Goal: Task Accomplishment & Management: Complete application form

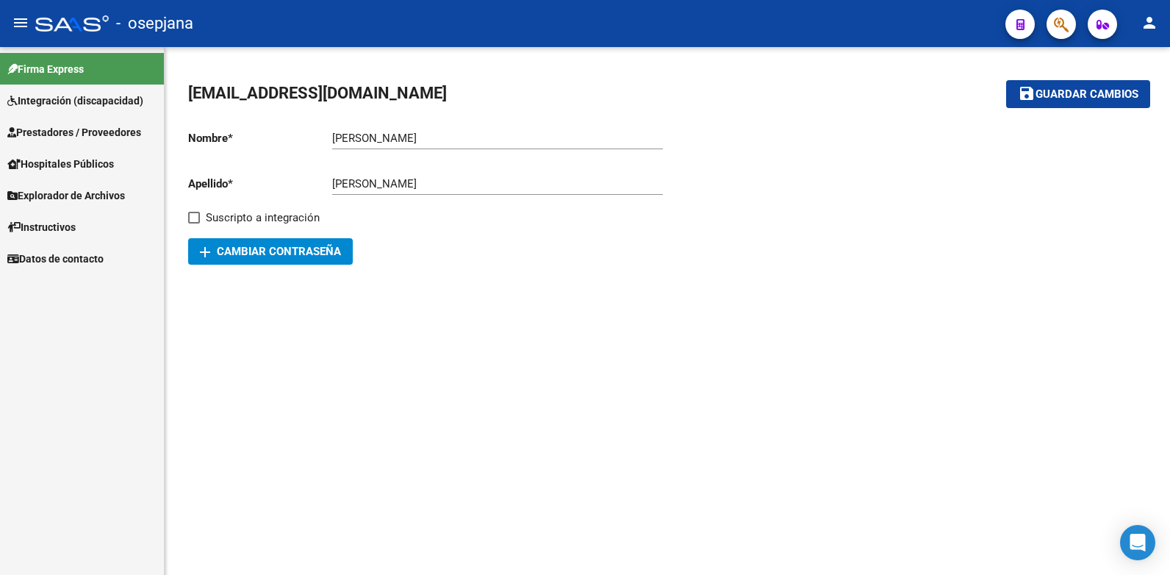
click at [76, 132] on span "Prestadores / Proveedores" at bounding box center [74, 132] width 134 height 16
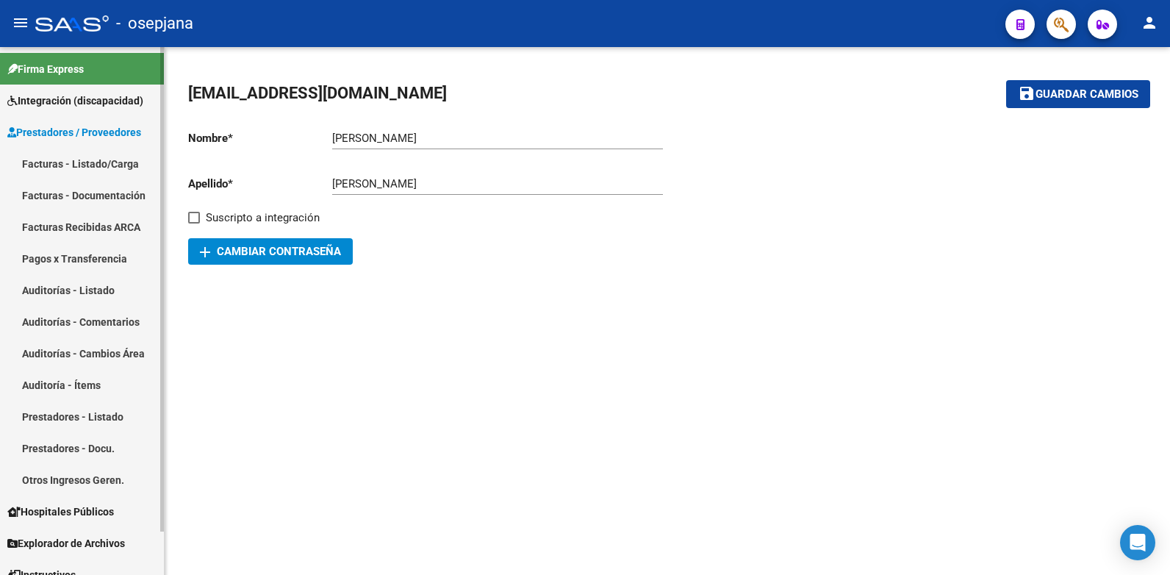
click at [89, 160] on link "Facturas - Listado/Carga" at bounding box center [82, 164] width 164 height 32
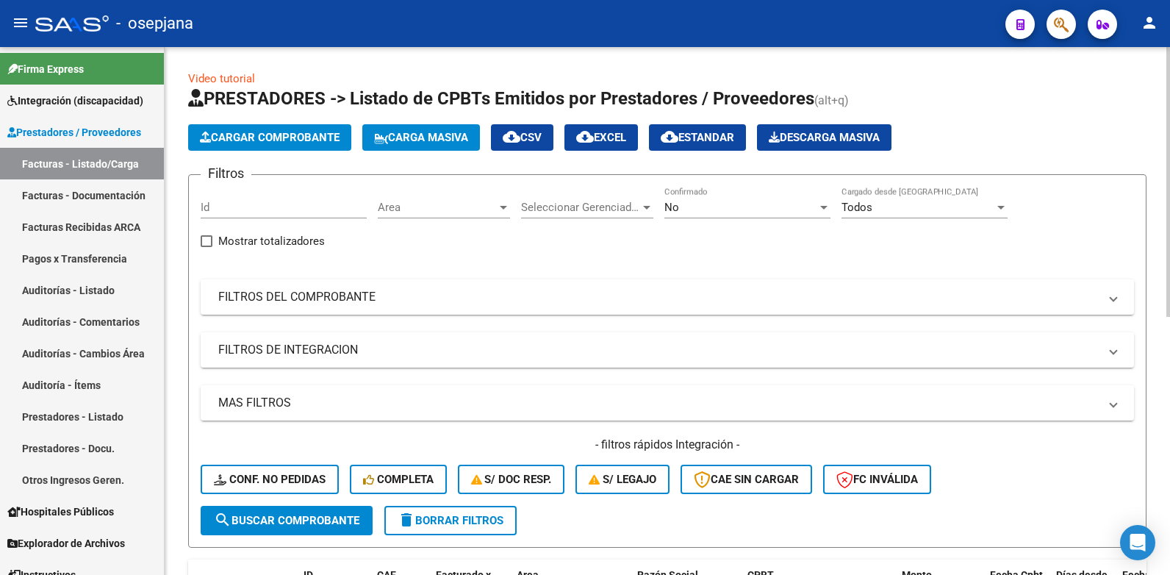
click at [504, 206] on div at bounding box center [503, 208] width 7 height 4
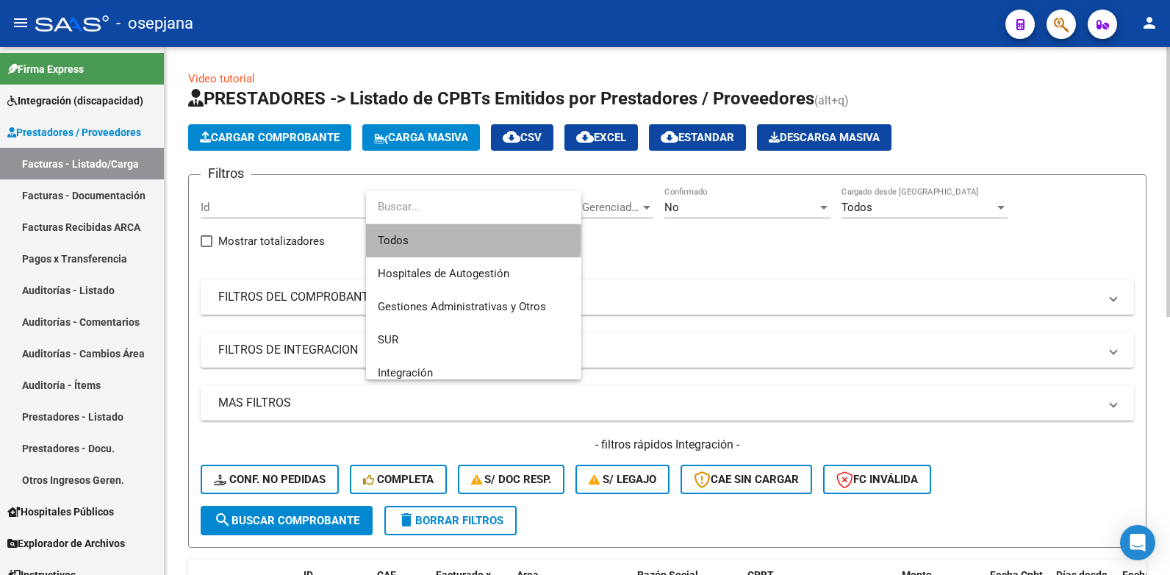
drag, startPoint x: 396, startPoint y: 235, endPoint x: 406, endPoint y: 233, distance: 10.5
click at [398, 235] on span "Todos" at bounding box center [474, 240] width 192 height 33
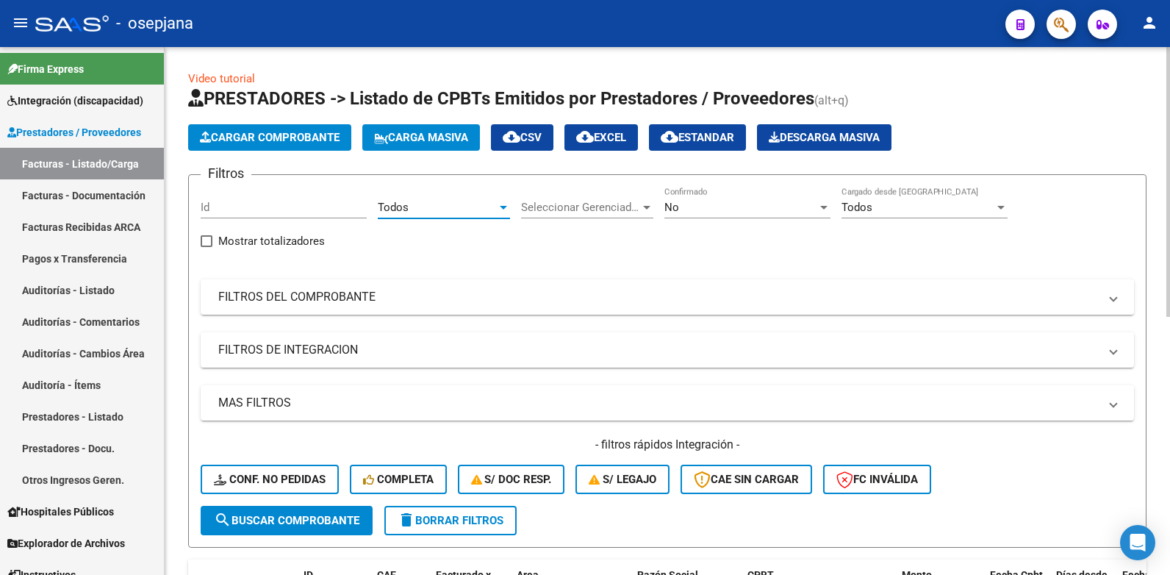
click at [823, 206] on div at bounding box center [824, 208] width 7 height 4
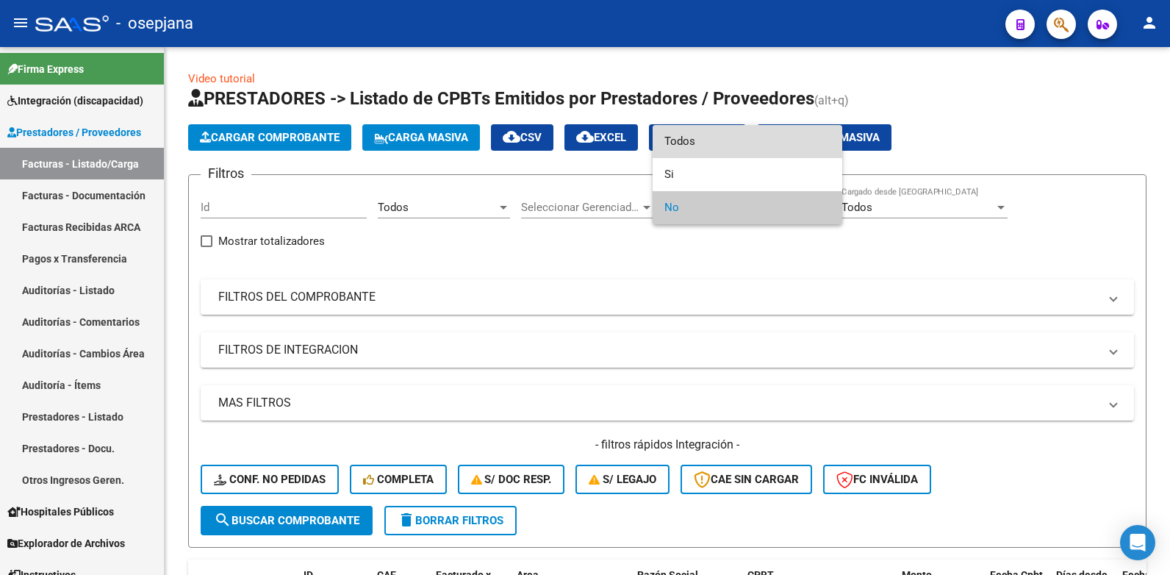
click at [684, 143] on span "Todos" at bounding box center [748, 141] width 166 height 33
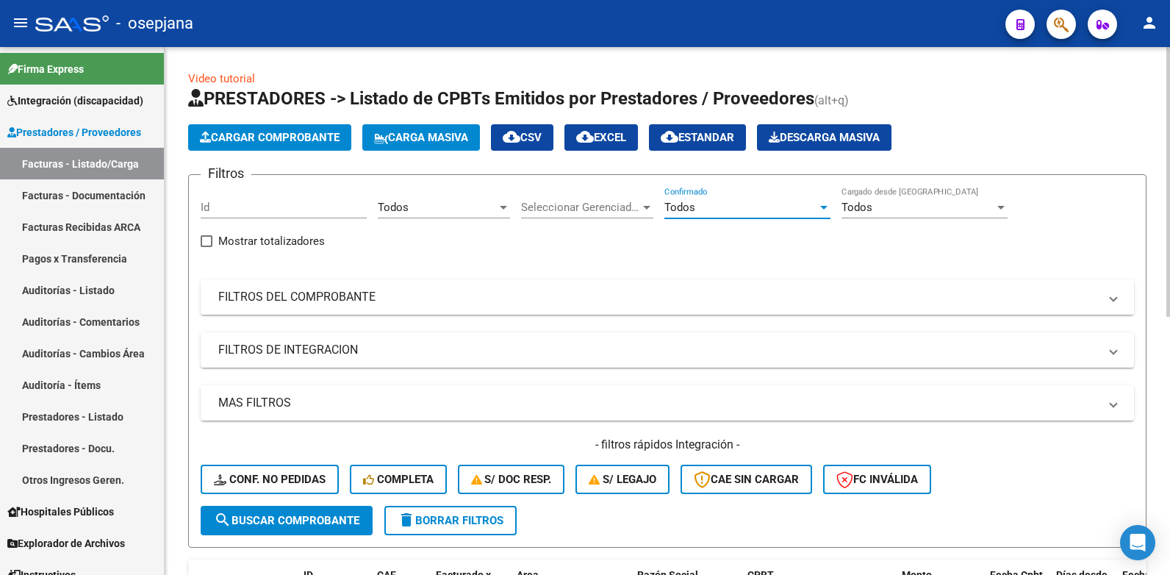
click at [1112, 299] on span at bounding box center [1114, 297] width 6 height 16
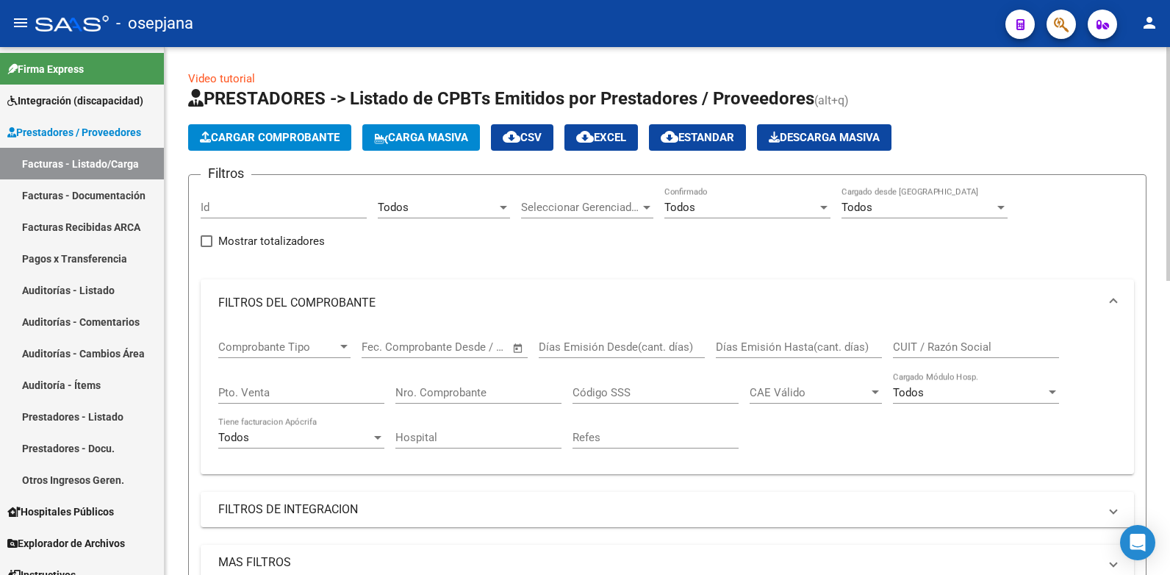
click at [893, 346] on div "Comprobante Tipo Comprobante Tipo Start date – End date Fec. Comprobante Desde …" at bounding box center [667, 394] width 898 height 136
click at [908, 346] on input "CUIT / Razón Social" at bounding box center [976, 346] width 166 height 13
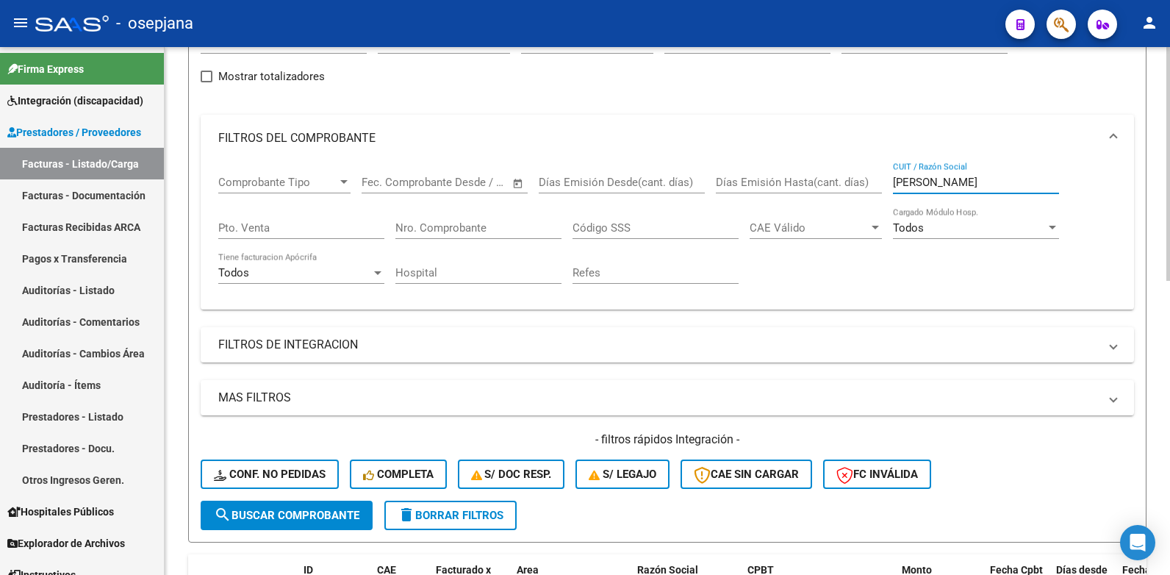
scroll to position [221, 0]
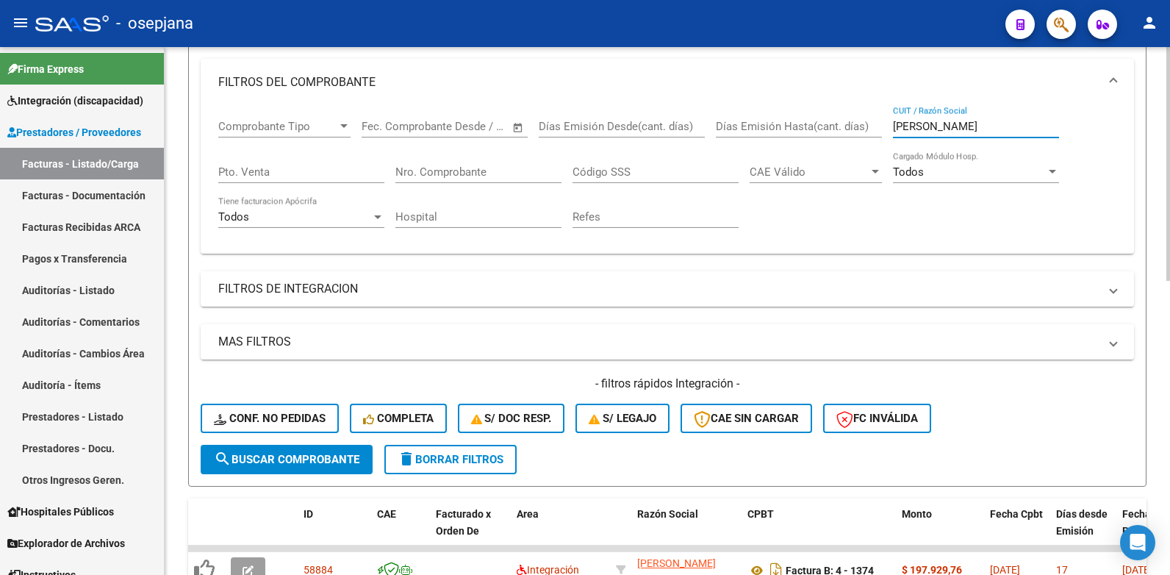
type input "[PERSON_NAME]"
drag, startPoint x: 311, startPoint y: 462, endPoint x: 299, endPoint y: 458, distance: 12.3
click at [309, 461] on span "search Buscar Comprobante" at bounding box center [287, 459] width 146 height 13
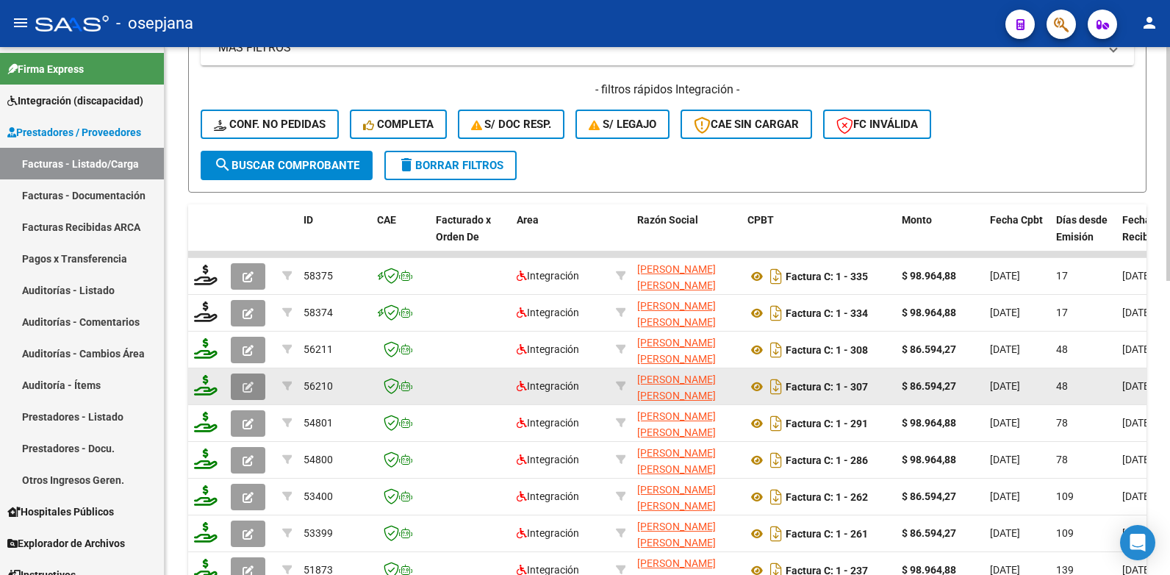
click at [243, 386] on icon "button" at bounding box center [248, 387] width 11 height 11
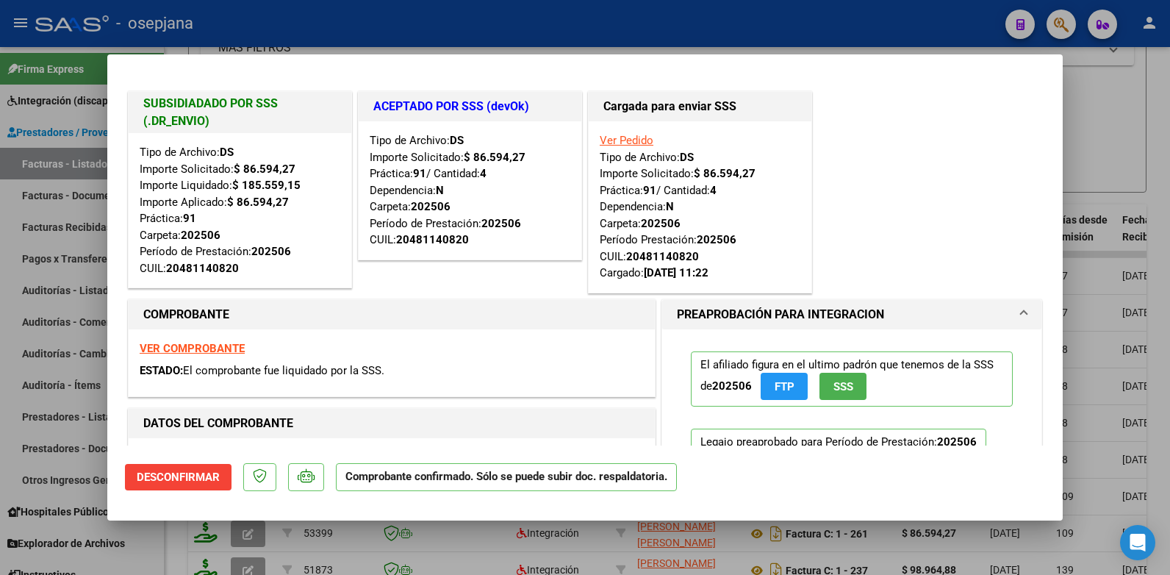
click at [1136, 92] on div at bounding box center [585, 287] width 1170 height 575
type input "$ 0,00"
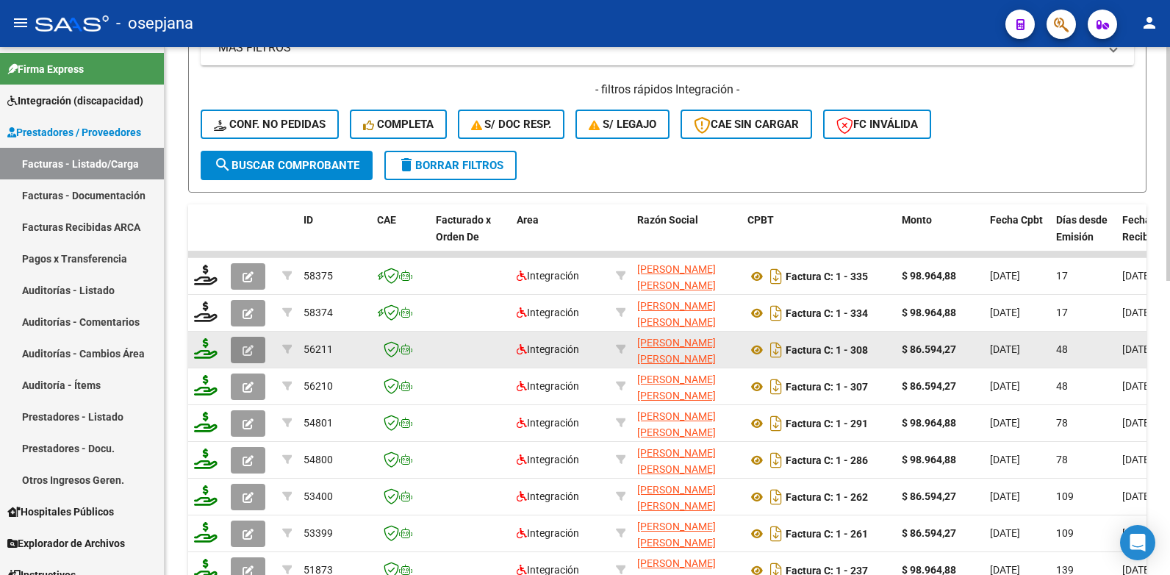
click at [254, 353] on button "button" at bounding box center [248, 350] width 35 height 26
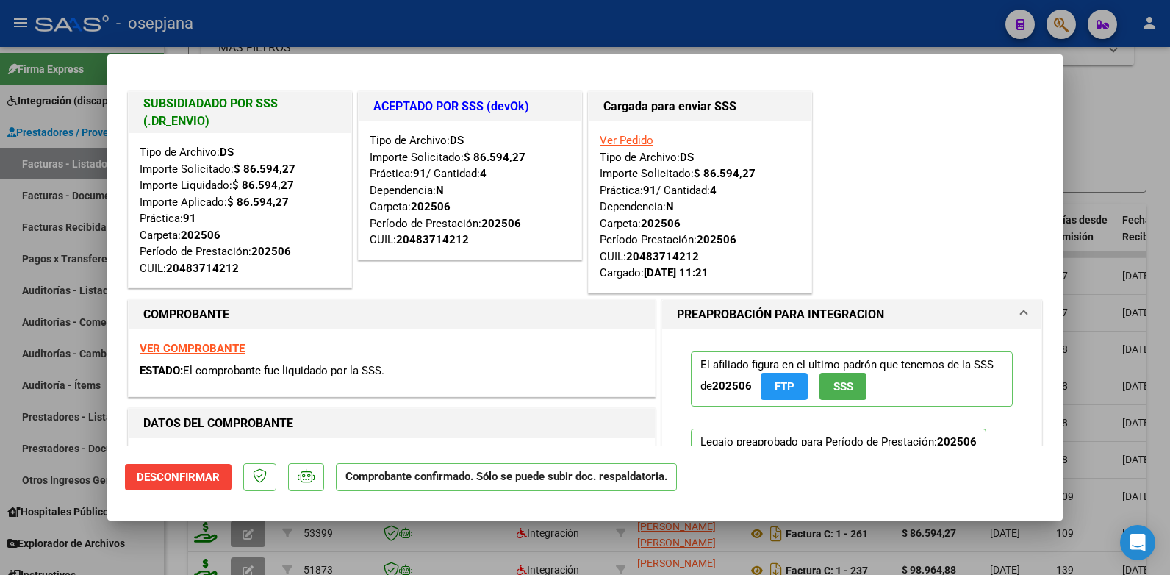
click at [1093, 72] on div at bounding box center [585, 287] width 1170 height 575
type input "$ 0,00"
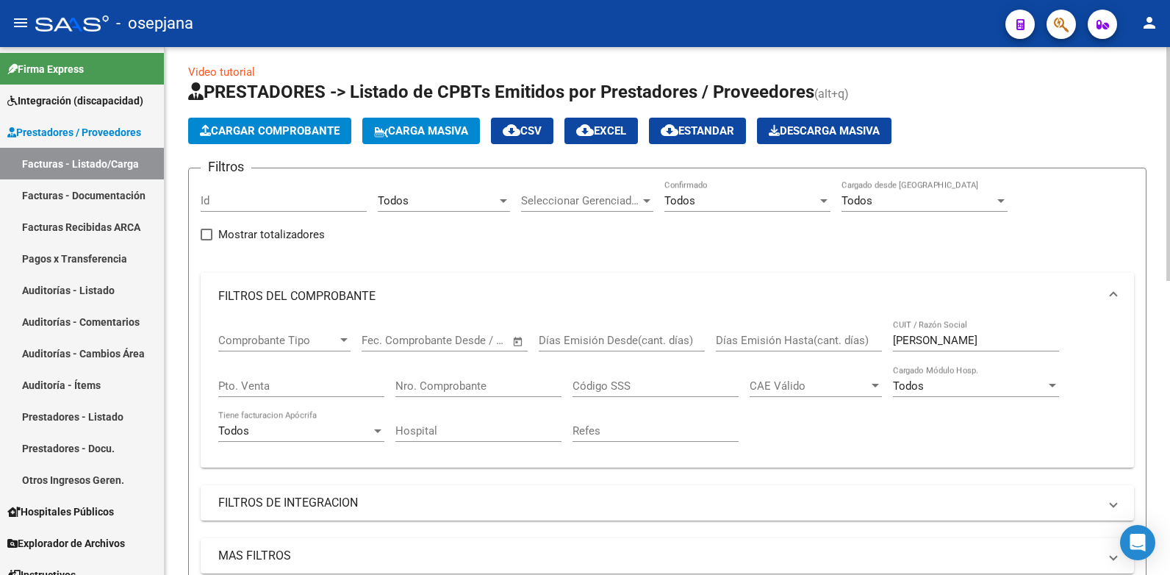
scroll to position [0, 0]
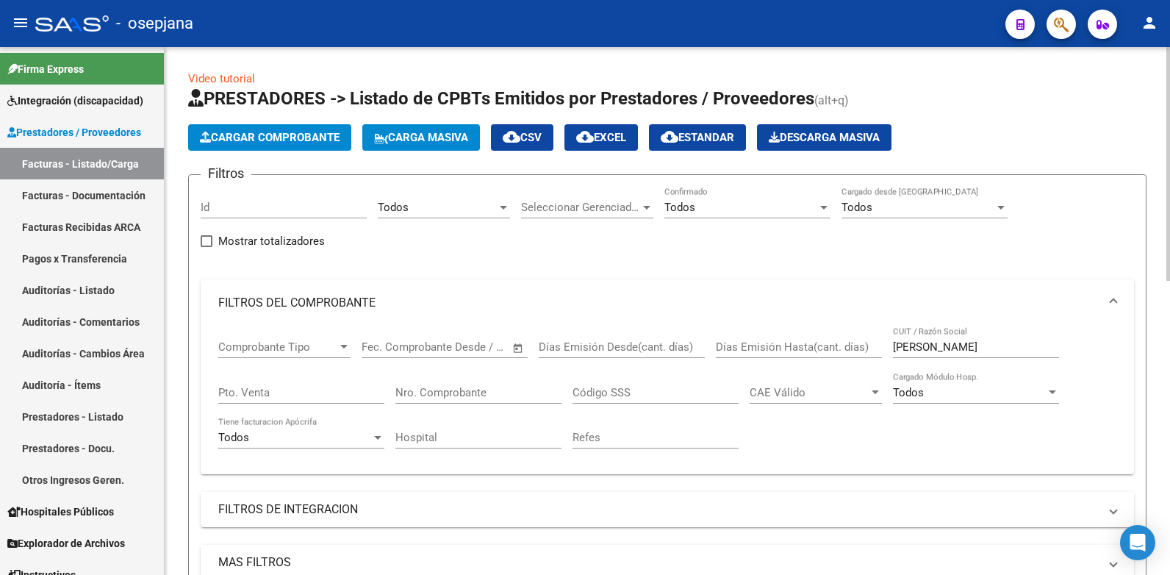
click at [974, 345] on input "[PERSON_NAME]" at bounding box center [976, 346] width 166 height 13
type input "r"
drag, startPoint x: 892, startPoint y: 349, endPoint x: 847, endPoint y: 315, distance: 56.2
drag, startPoint x: 847, startPoint y: 315, endPoint x: 901, endPoint y: 349, distance: 63.4
paste input "30714637556"
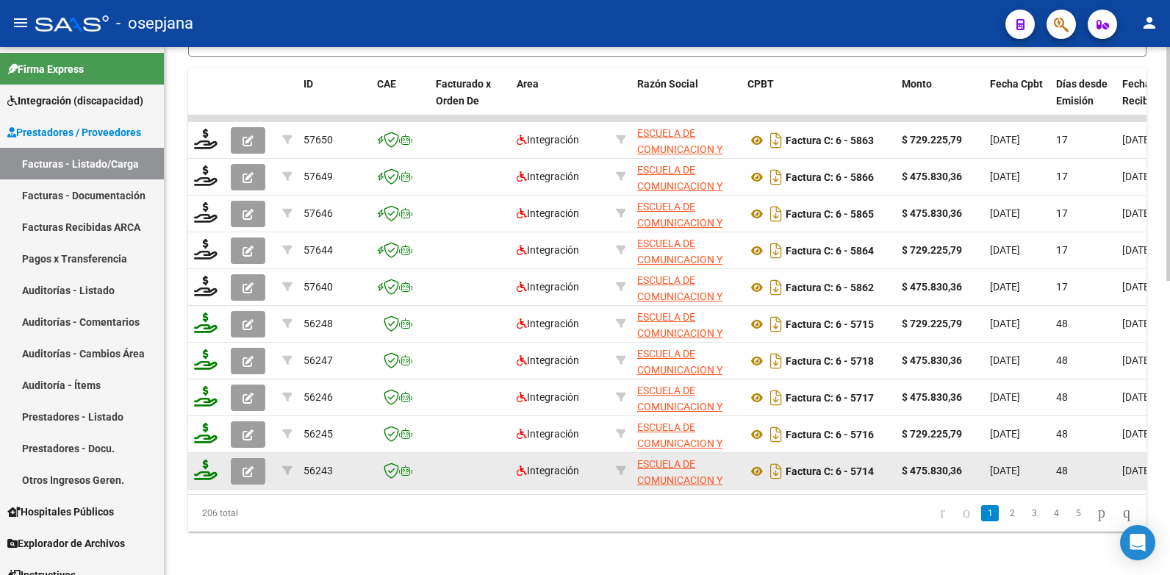
scroll to position [662, 0]
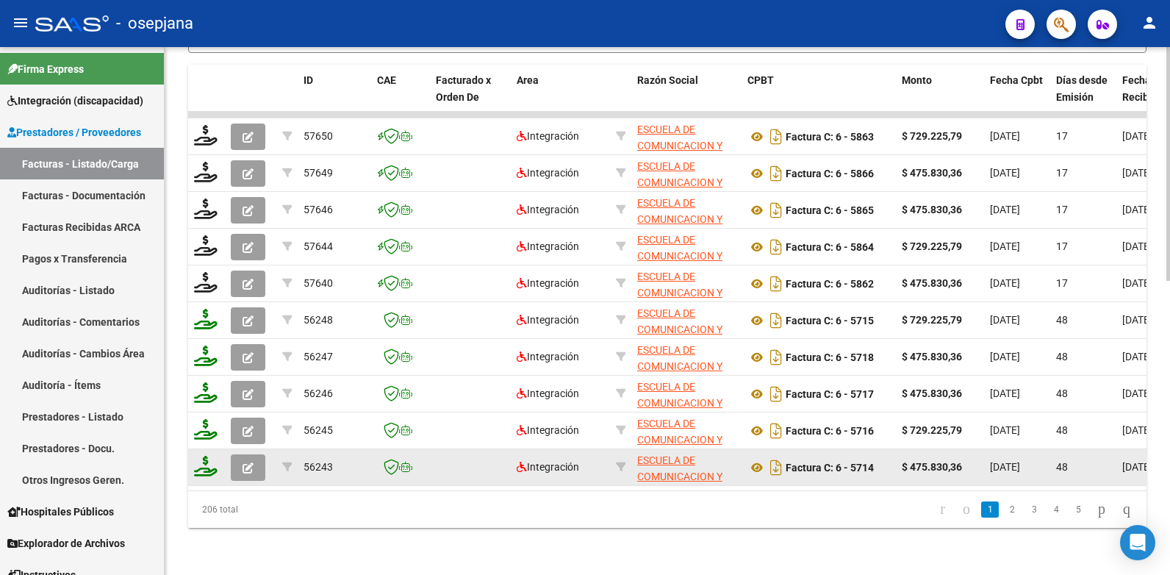
type input "30714637556"
click at [249, 462] on icon "button" at bounding box center [248, 467] width 11 height 11
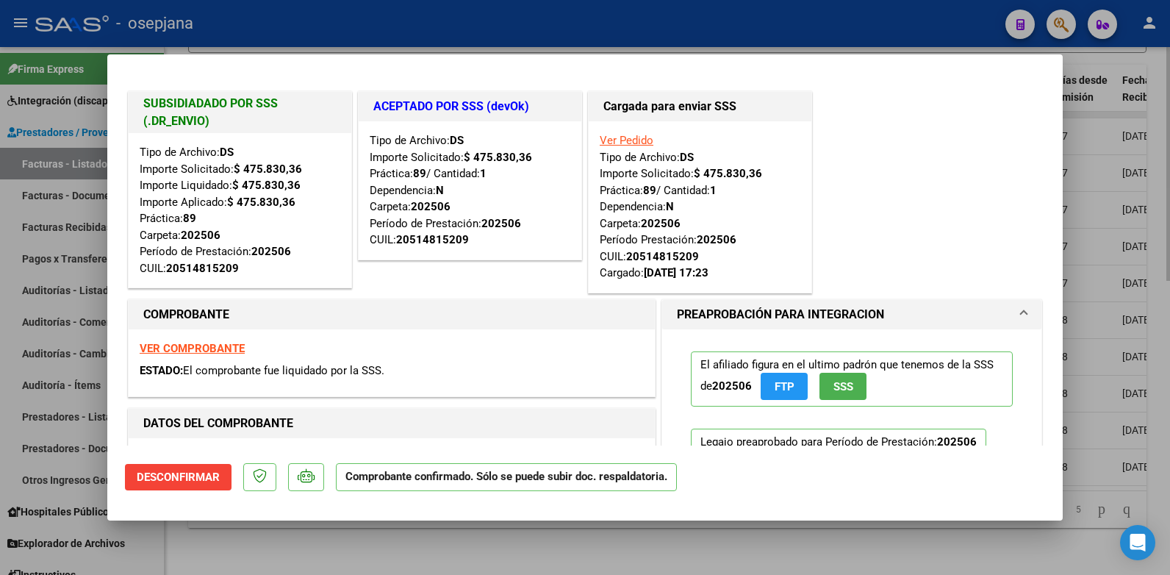
click at [1112, 107] on div at bounding box center [585, 287] width 1170 height 575
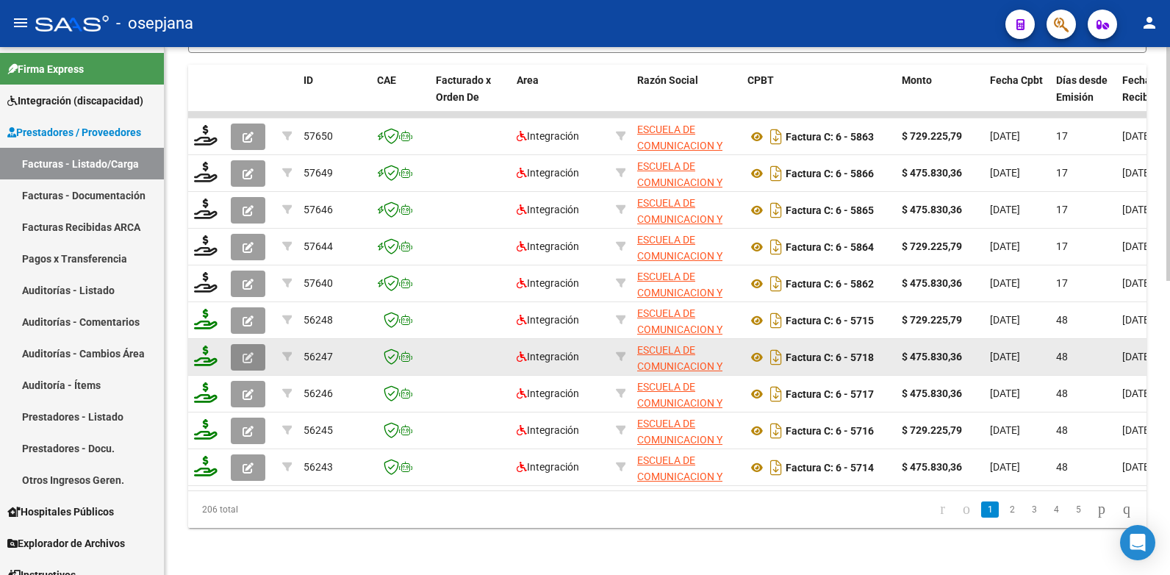
click at [246, 352] on icon "button" at bounding box center [248, 357] width 11 height 11
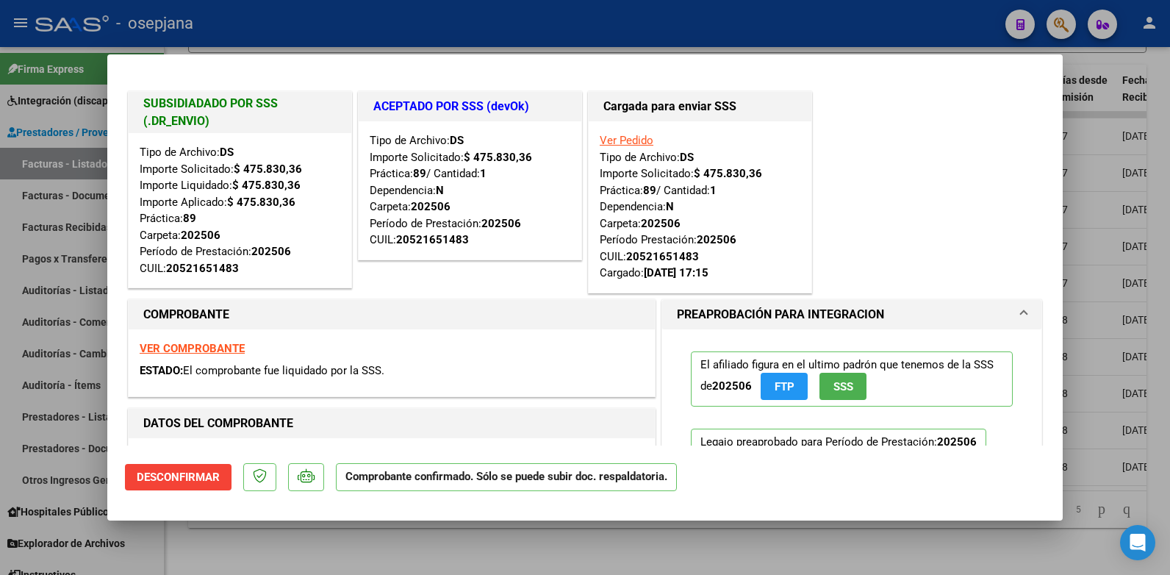
click at [1100, 145] on div at bounding box center [585, 287] width 1170 height 575
type input "$ 0,00"
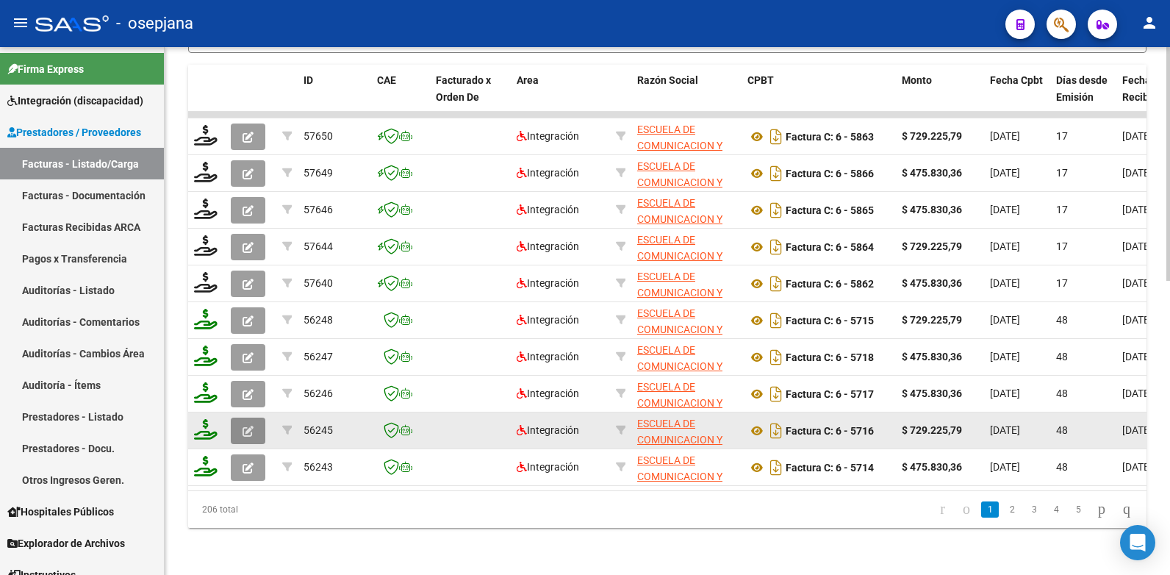
click at [251, 426] on icon "button" at bounding box center [248, 431] width 11 height 11
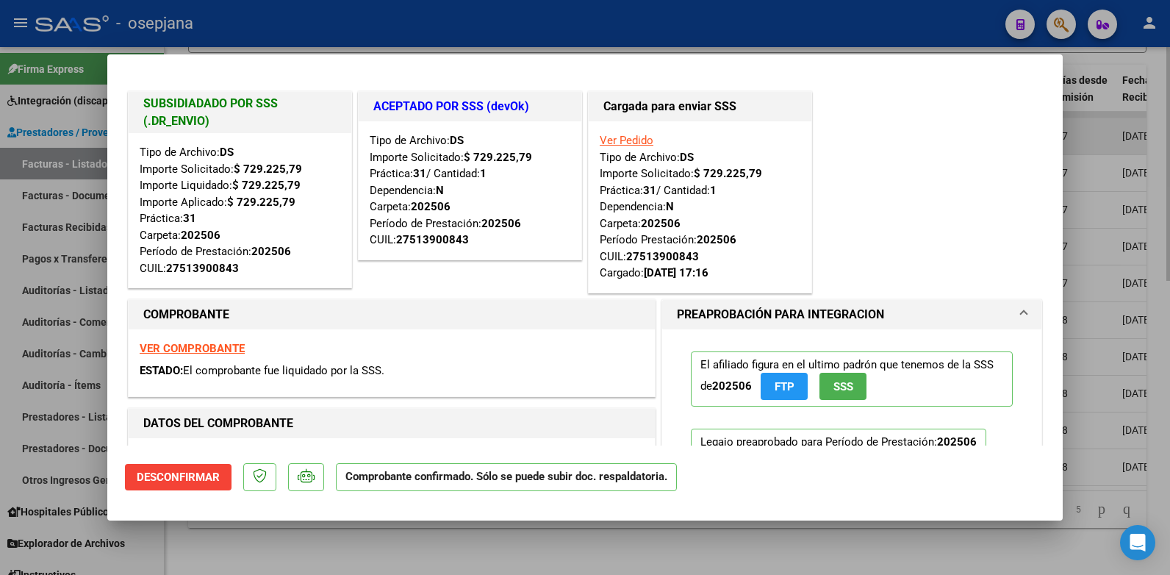
click at [1087, 121] on div at bounding box center [585, 287] width 1170 height 575
type input "$ 0,00"
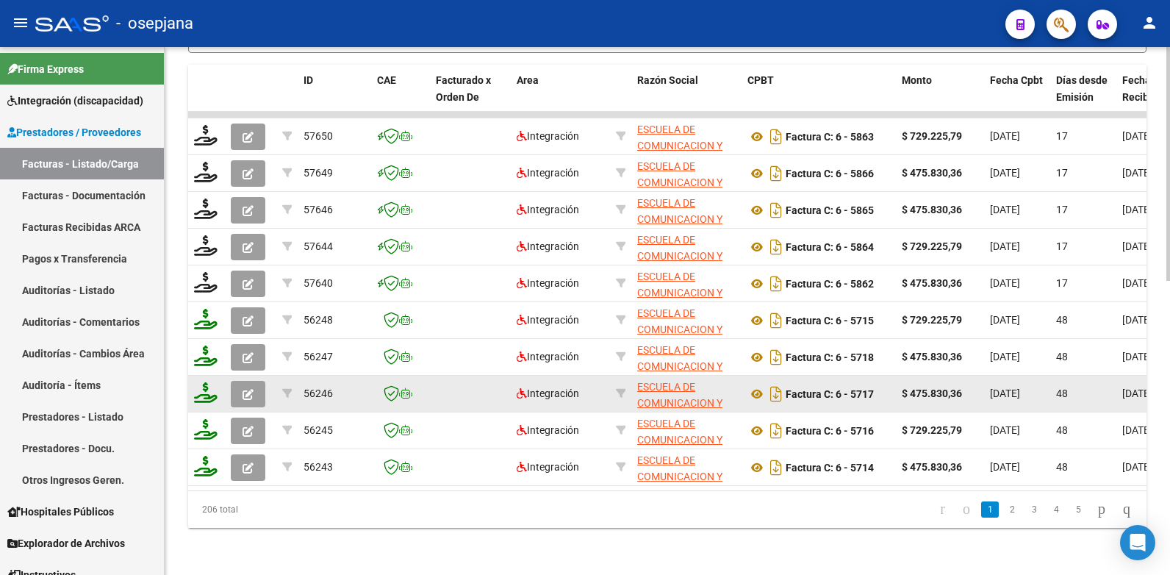
click at [245, 389] on icon "button" at bounding box center [248, 394] width 11 height 11
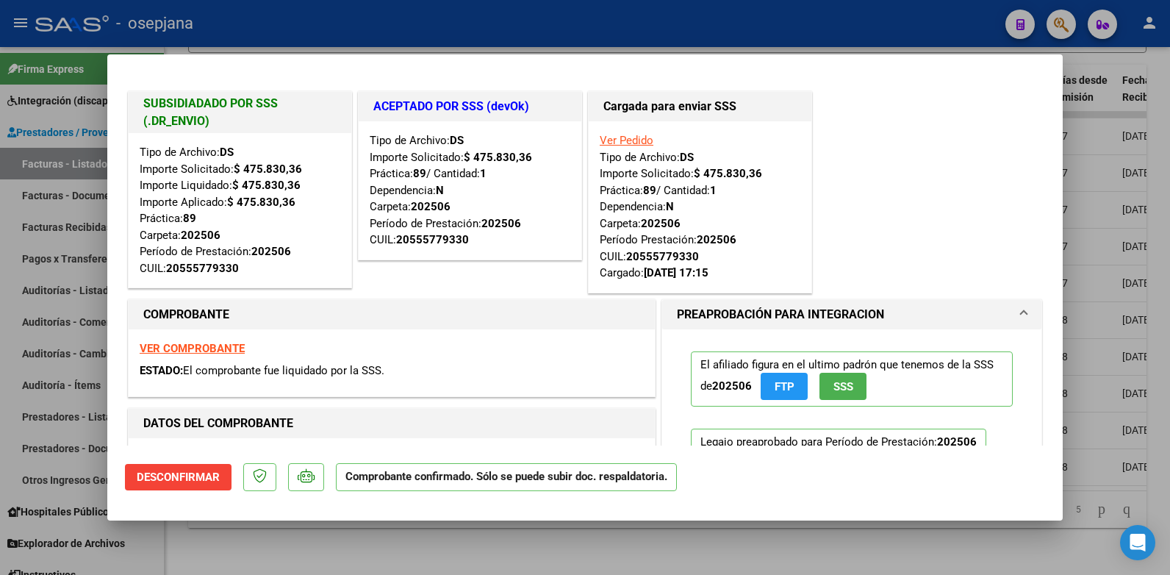
click at [1127, 91] on div at bounding box center [585, 287] width 1170 height 575
type input "$ 0,00"
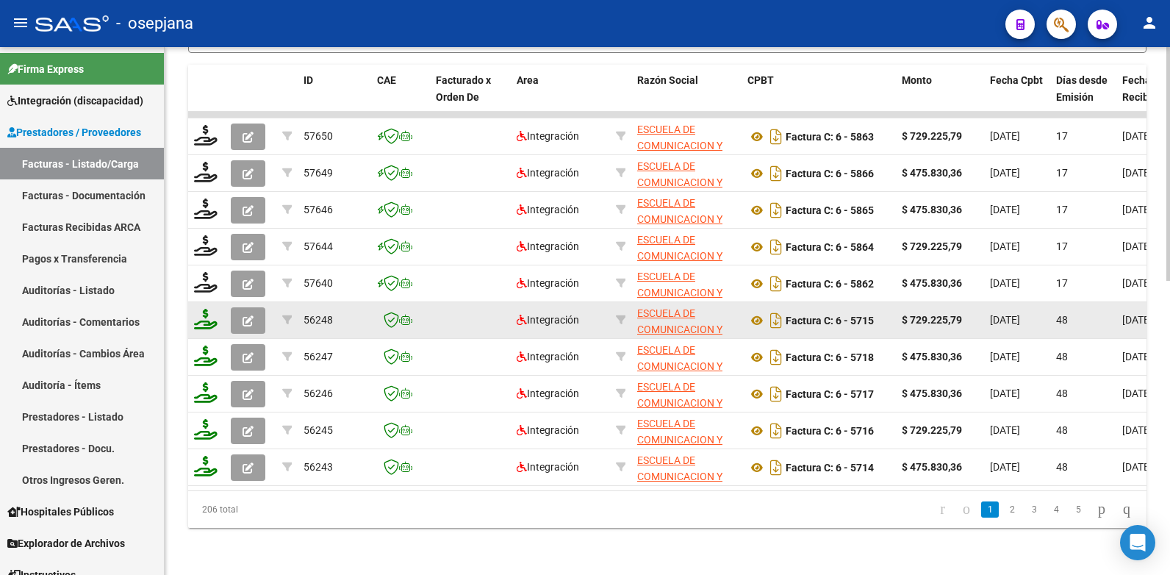
click at [257, 314] on button "button" at bounding box center [248, 320] width 35 height 26
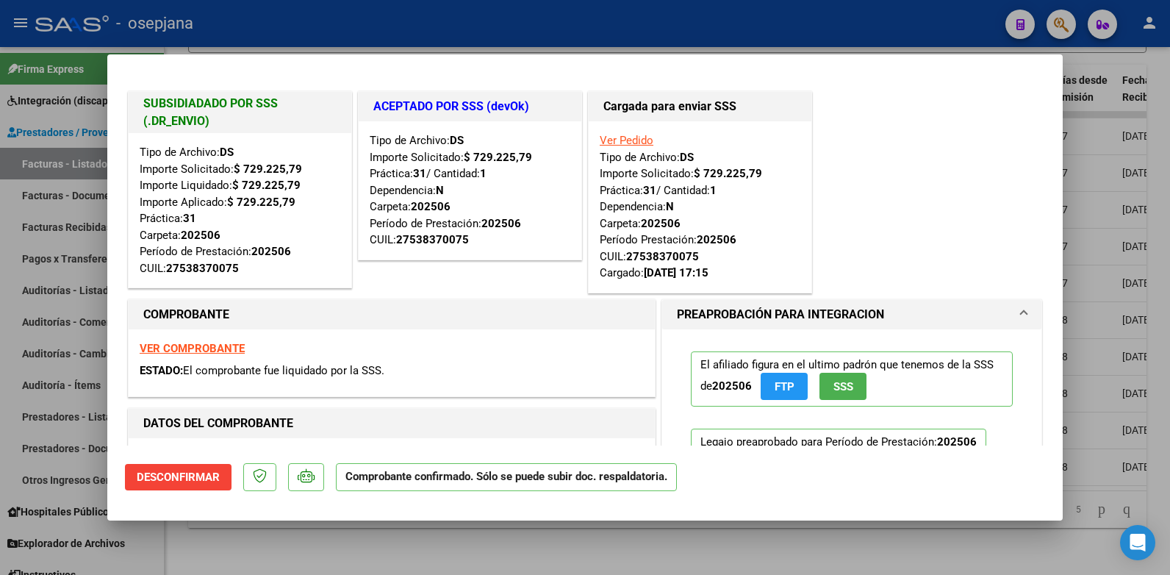
click at [1134, 107] on div at bounding box center [585, 287] width 1170 height 575
type input "$ 0,00"
